Goal: Register for event/course

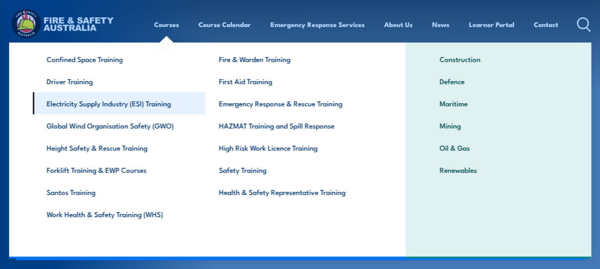
scroll to position [20, 0]
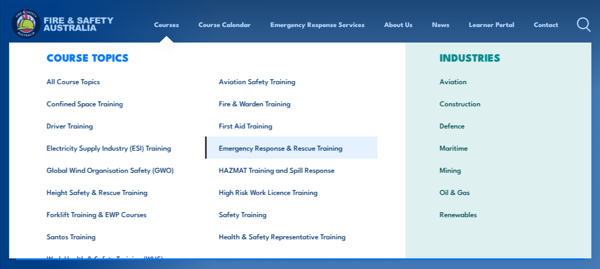
click at [263, 155] on link "Emergency Response & Rescue Training" at bounding box center [291, 148] width 172 height 22
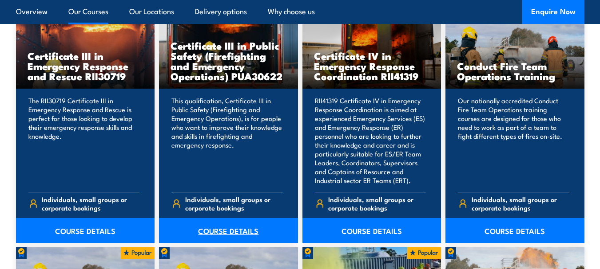
scroll to position [710, 0]
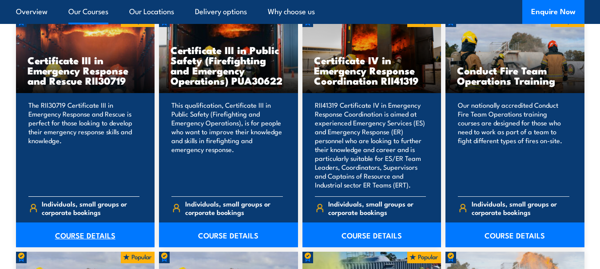
click at [84, 233] on link "COURSE DETAILS" at bounding box center [85, 235] width 139 height 25
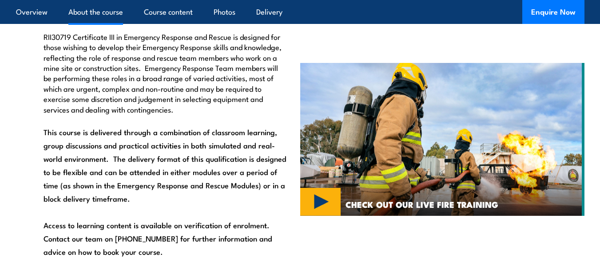
scroll to position [666, 0]
